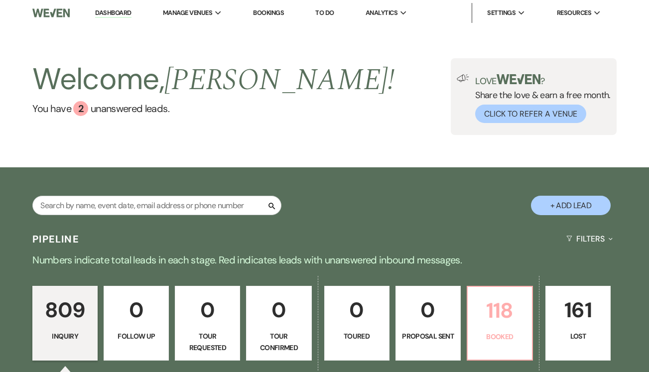
click at [512, 331] on link "118 Booked" at bounding box center [500, 323] width 66 height 75
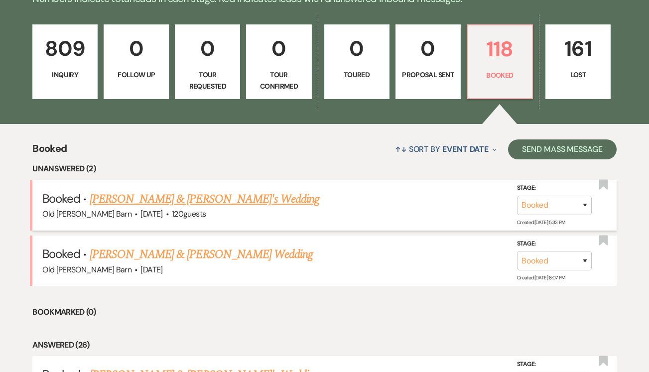
scroll to position [314, 0]
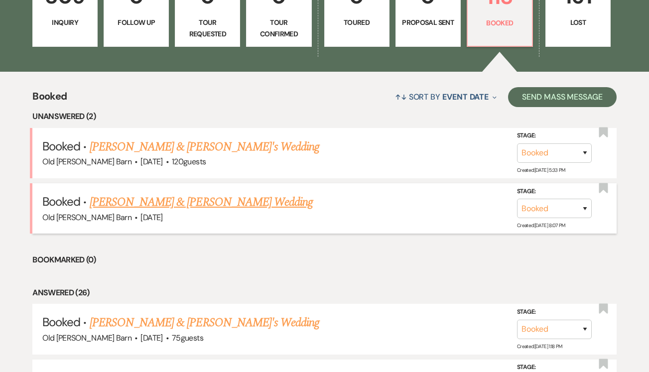
click at [234, 197] on link "[PERSON_NAME] & [PERSON_NAME] Wedding" at bounding box center [201, 202] width 223 height 18
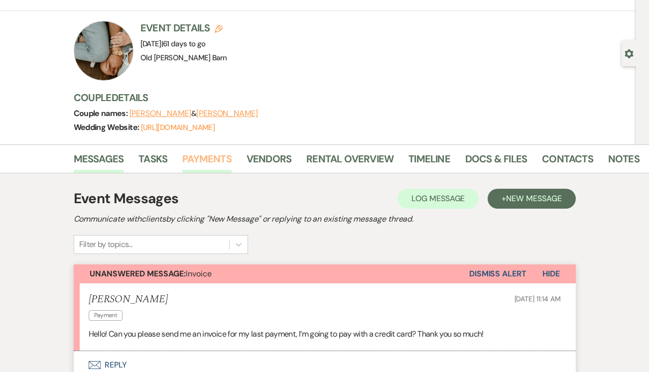
scroll to position [50, 0]
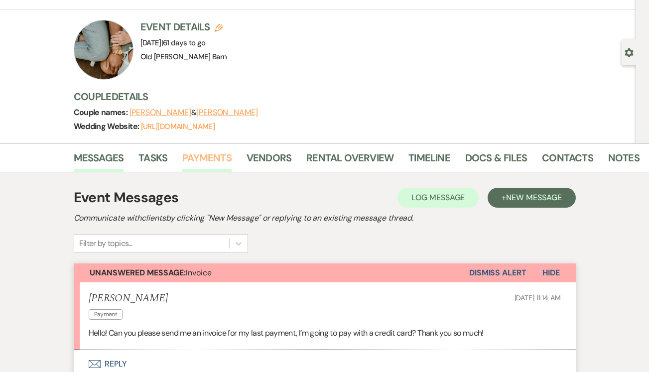
click at [214, 158] on link "Payments" at bounding box center [206, 161] width 49 height 22
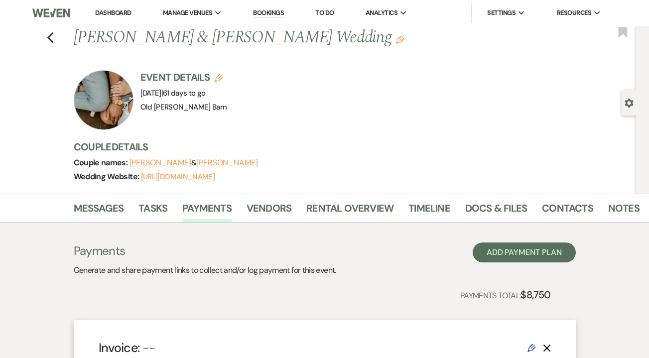
click at [205, 163] on button "[PERSON_NAME]" at bounding box center [227, 163] width 62 height 8
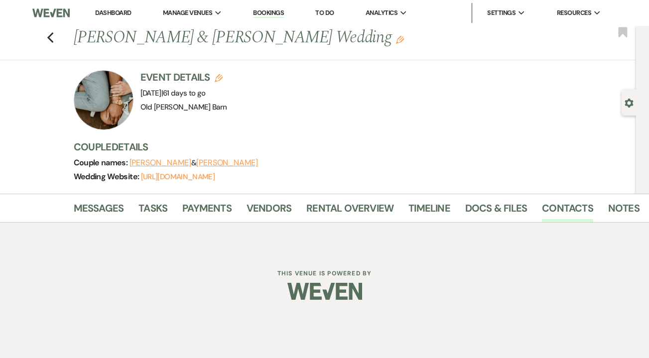
select select "1"
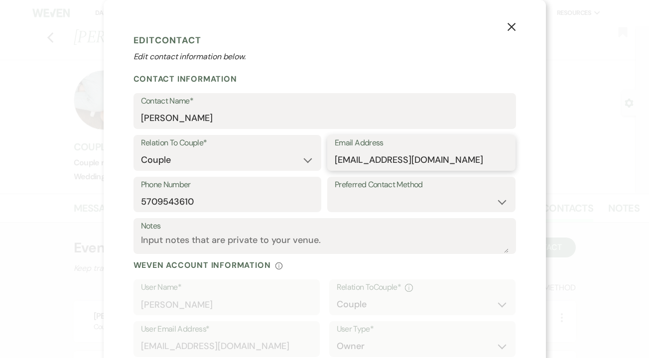
drag, startPoint x: 335, startPoint y: 160, endPoint x: 424, endPoint y: 157, distance: 89.2
click at [512, 26] on use "button" at bounding box center [511, 27] width 8 height 8
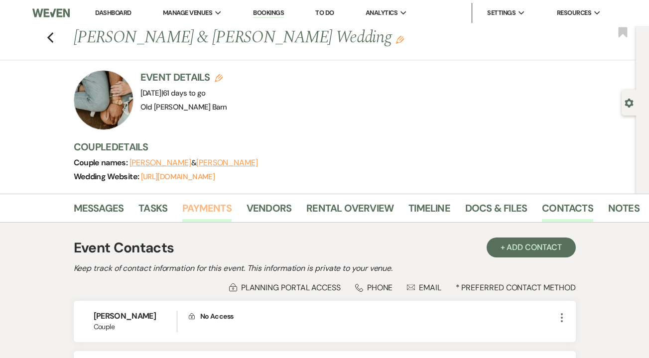
click at [206, 202] on link "Payments" at bounding box center [206, 211] width 49 height 22
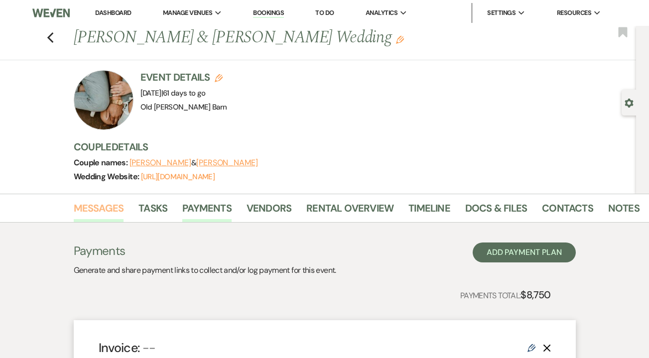
click at [104, 208] on link "Messages" at bounding box center [99, 211] width 50 height 22
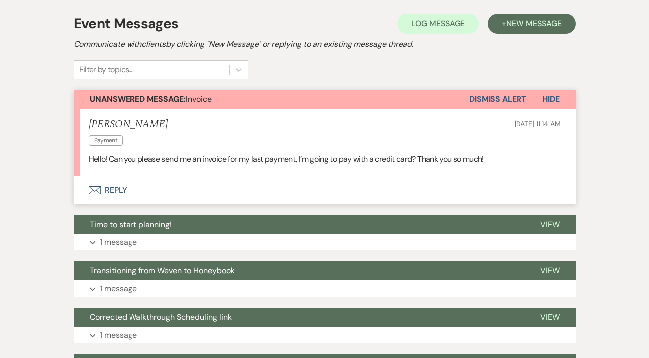
scroll to position [255, 0]
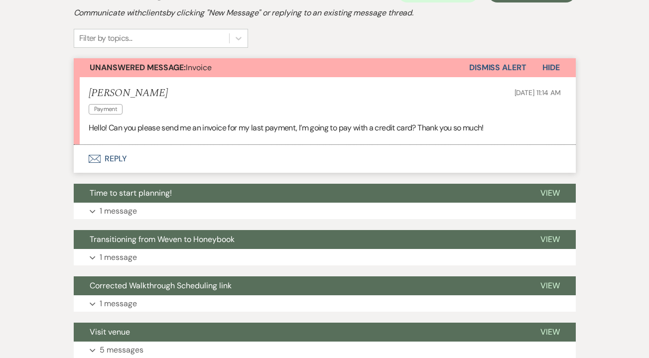
click at [117, 154] on button "Envelope Reply" at bounding box center [325, 159] width 502 height 28
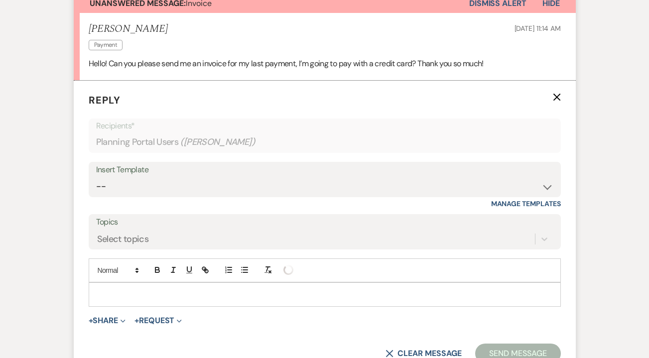
scroll to position [323, 0]
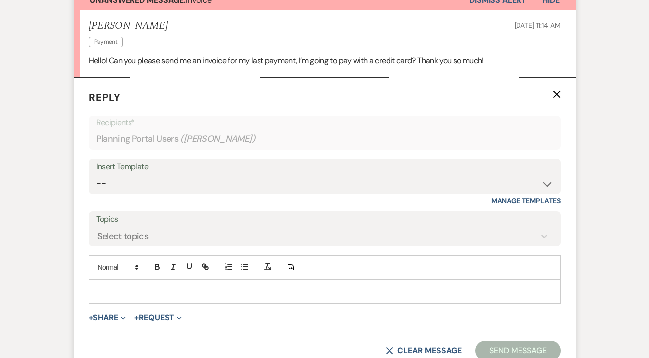
click at [104, 282] on div at bounding box center [324, 291] width 471 height 23
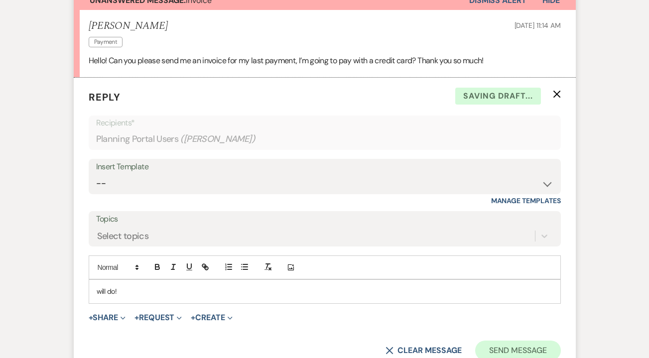
click at [503, 348] on button "Send Message" at bounding box center [517, 351] width 85 height 20
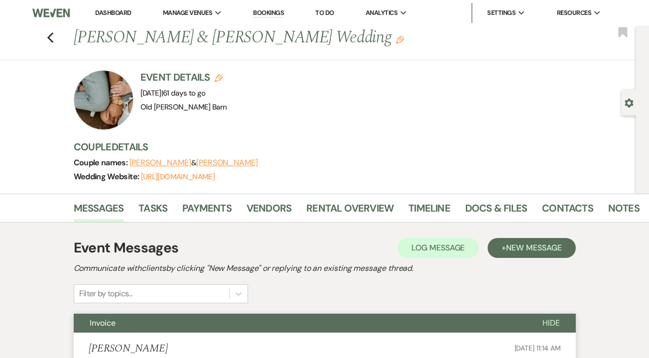
scroll to position [0, 0]
click at [215, 176] on link "[URL][DOMAIN_NAME]" at bounding box center [178, 177] width 74 height 10
